Goal: Transaction & Acquisition: Download file/media

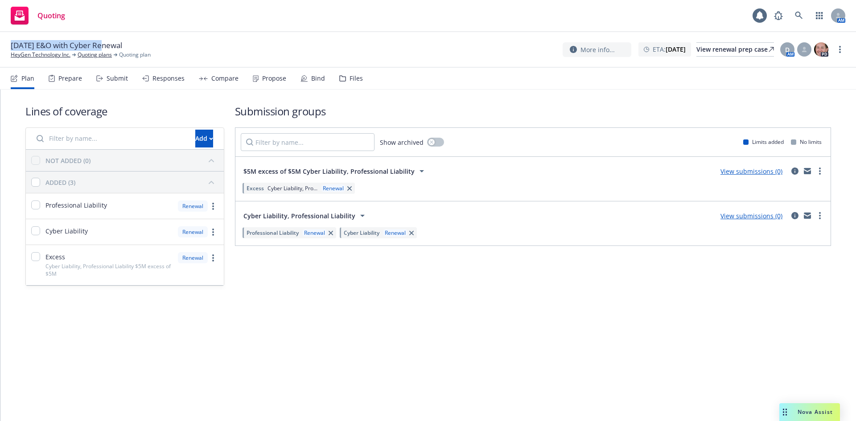
drag, startPoint x: 8, startPoint y: 45, endPoint x: 103, endPoint y: 44, distance: 95.8
click at [103, 44] on div "2/15/2026 E&O with Cyber Renewal HeyGen Technology Inc. Quoting plans Quoting p…" at bounding box center [428, 50] width 856 height 36
copy span "2/15/2026 E&O with Cyber"
click at [696, 52] on div "View renewal prep case" at bounding box center [735, 49] width 78 height 13
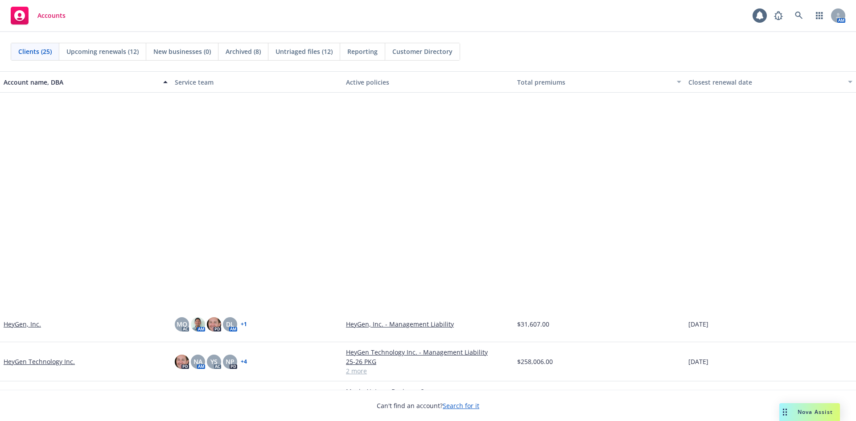
scroll to position [267, 0]
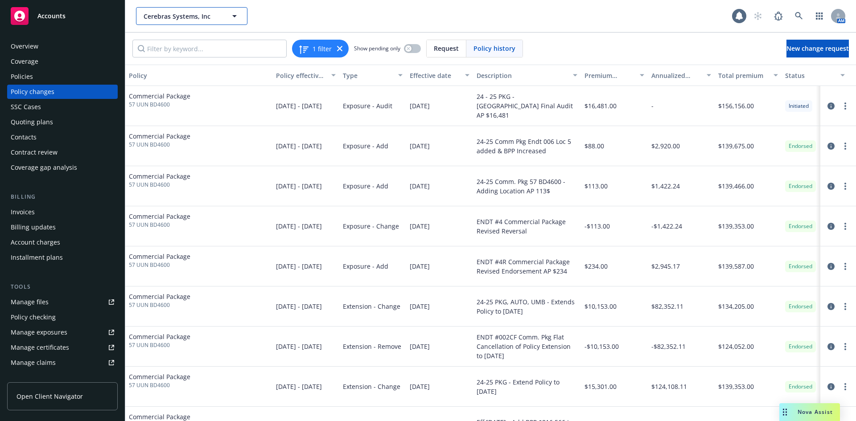
click at [206, 19] on span "Cerebras Systems, Inc" at bounding box center [181, 16] width 77 height 9
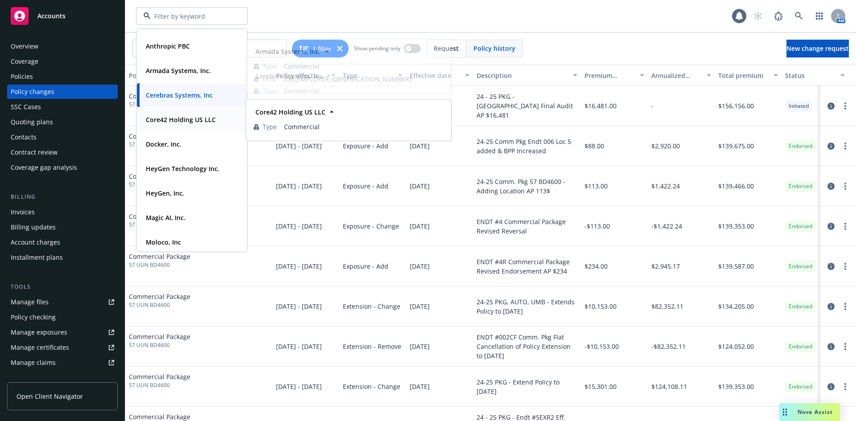
scroll to position [45, 0]
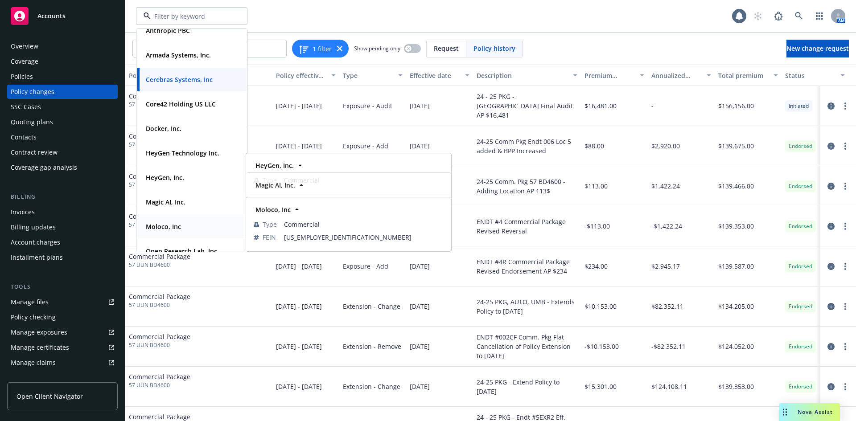
click at [171, 225] on strong "Moloco, Inc" at bounding box center [163, 226] width 35 height 8
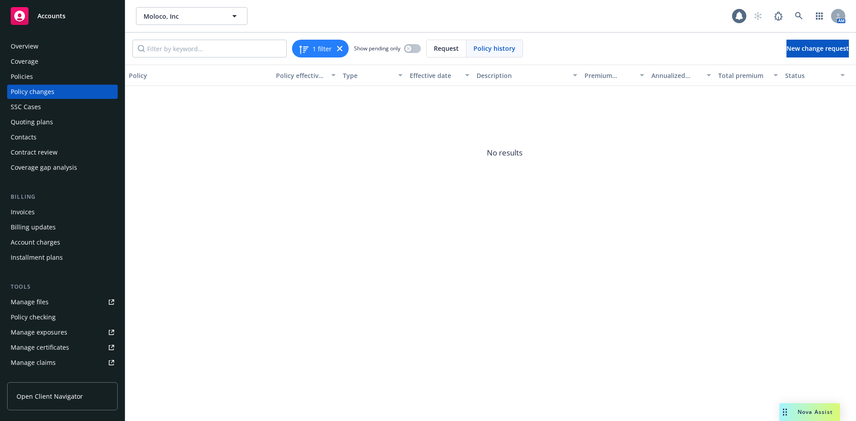
click at [25, 307] on div "Manage files" at bounding box center [30, 302] width 38 height 14
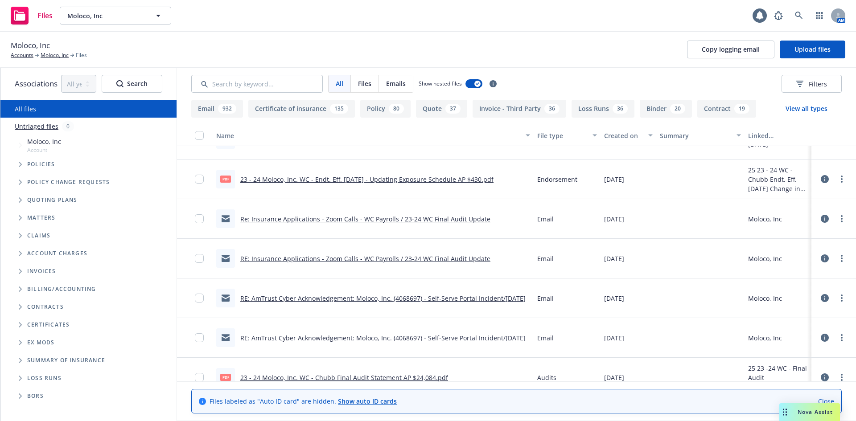
scroll to position [267, 0]
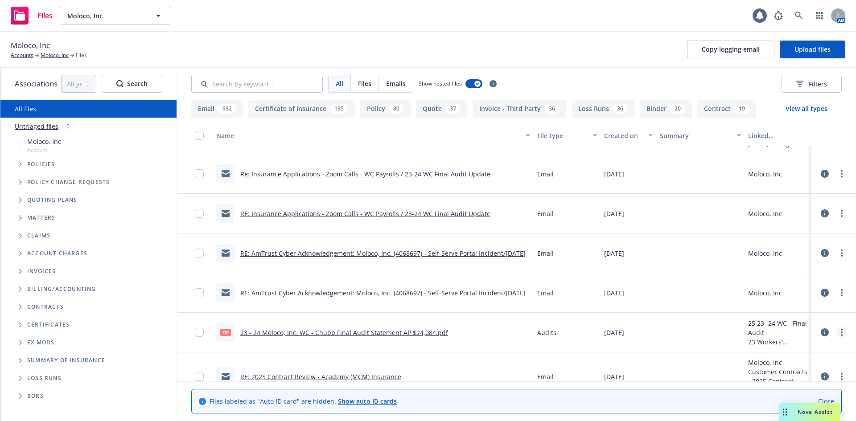
click at [840, 332] on circle "more" at bounding box center [841, 333] width 2 height 2
click at [791, 373] on link "Download" at bounding box center [795, 369] width 89 height 18
